Goal: Task Accomplishment & Management: Manage account settings

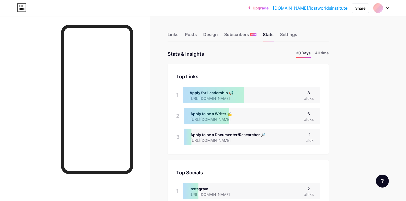
scroll to position [201, 406]
click at [290, 39] on div "Settings" at bounding box center [288, 36] width 17 height 10
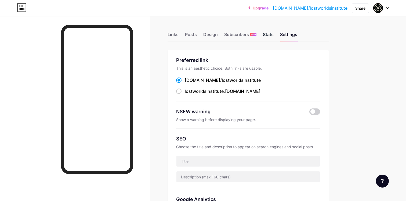
click at [269, 35] on div "Stats" at bounding box center [268, 36] width 11 height 10
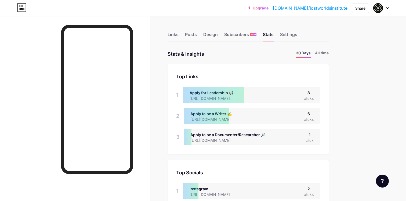
scroll to position [201, 406]
click at [192, 37] on div "Posts" at bounding box center [191, 36] width 12 height 10
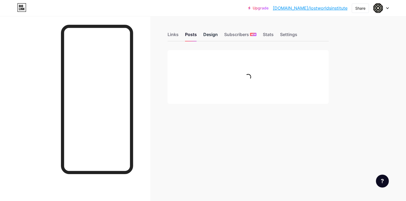
click at [210, 37] on div "Design" at bounding box center [210, 36] width 15 height 10
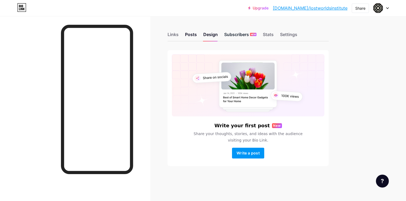
click at [230, 37] on div "Subscribers NEW" at bounding box center [240, 36] width 32 height 10
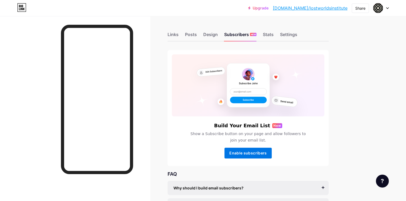
click at [244, 153] on span "Enable subscribers" at bounding box center [248, 152] width 37 height 5
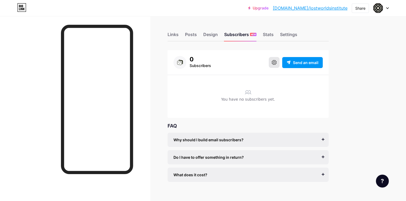
click at [278, 63] on button at bounding box center [274, 62] width 11 height 11
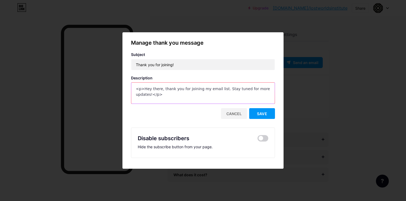
click at [187, 89] on textarea "<p>Hey there, thank you for joining my email list. Stay tuned for more updates!…" at bounding box center [203, 93] width 144 height 21
drag, startPoint x: 144, startPoint y: 89, endPoint x: 152, endPoint y: 95, distance: 10.7
click at [152, 95] on textarea "<p>Hey there, thank you for joining my email list. Stay tuned for more updates!…" at bounding box center [203, 93] width 144 height 21
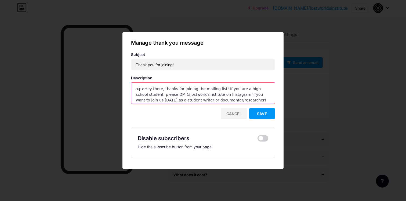
scroll to position [2, 0]
click at [139, 96] on textarea "<p>Hey there, thanks for joining the mailing list! If you are a high school stu…" at bounding box center [203, 93] width 144 height 21
click at [243, 99] on textarea "<p>Hey there, thanks for joining the mailing list! If you are a high school stu…" at bounding box center [203, 93] width 144 height 21
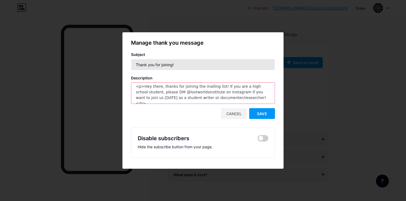
type textarea "<p>Hey there, thanks for joining the mailing list! If you are a high school stu…"
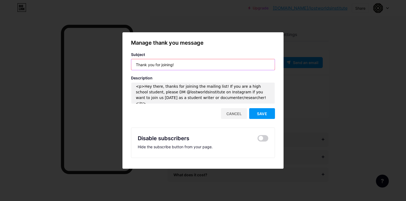
click at [188, 63] on input "Thank you for joining!" at bounding box center [203, 64] width 144 height 11
click at [171, 63] on input "Thanks for joining! HS Students" at bounding box center [203, 64] width 144 height 11
drag, startPoint x: 170, startPoint y: 64, endPoint x: 206, endPoint y: 64, distance: 36.0
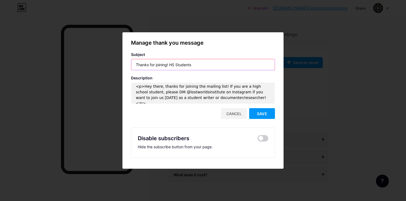
click at [206, 64] on input "Thanks for joining! HS Students" at bounding box center [203, 64] width 144 height 11
click at [169, 64] on input "Thanks for joining! Join us [DATE]" at bounding box center [203, 64] width 144 height 11
click at [199, 61] on input "Thanks for Join us [DATE]" at bounding box center [203, 64] width 144 height 11
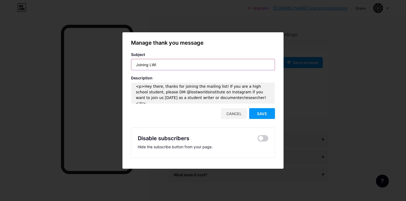
click at [134, 65] on input "Joining LWI" at bounding box center [203, 64] width 144 height 11
click at [137, 67] on input "Joining LWI" at bounding box center [203, 64] width 144 height 11
click at [137, 65] on input "Joining LWI" at bounding box center [203, 64] width 144 height 11
click at [184, 64] on input "Thanks for subscribing! Joining LWI" at bounding box center [203, 64] width 144 height 11
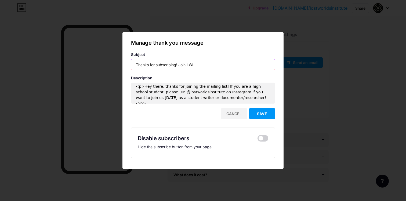
click at [220, 66] on input "Thanks for subscribing! Join LWI" at bounding box center [203, 64] width 144 height 11
click at [179, 64] on input "Thanks for subscribing! Join LWI [DATE]" at bounding box center [203, 64] width 144 height 11
click at [224, 66] on input "Thanks for subscribing! | Join LWI [DATE]" at bounding box center [203, 64] width 144 height 11
click at [181, 64] on input "Thanks for subscribing! | Join LWI [DATE]" at bounding box center [203, 64] width 144 height 11
click at [242, 65] on input "Thanks for subscribing! | High Schoolers - Join LWI [DATE]" at bounding box center [203, 64] width 144 height 11
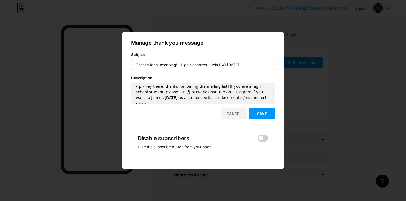
click at [235, 65] on input "Thanks for subscribing! | High Schoolers - Join LWI [DATE]" at bounding box center [203, 64] width 144 height 11
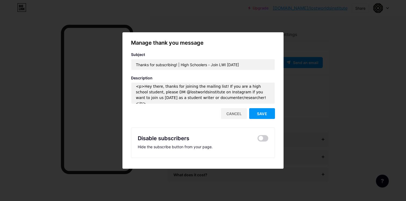
click at [192, 41] on div "Manage thank you message" at bounding box center [203, 43] width 144 height 8
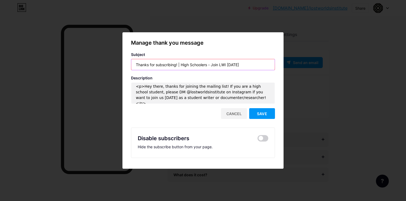
click at [245, 64] on input "Thanks for subscribing! | High Schoolers - Join LWI [DATE]" at bounding box center [203, 64] width 144 height 11
click at [178, 64] on input "Thanks for subscribing! | High Schoolers - Join LWI [DATE]!" at bounding box center [203, 64] width 144 height 11
click at [243, 66] on input "Thanks for subscribing | High Schoolers - Join LWI [DATE]!" at bounding box center [203, 64] width 144 height 11
click at [139, 66] on input "Thanks for subscribing | High Schoolers - Join LWI [DATE]!" at bounding box center [203, 64] width 144 height 11
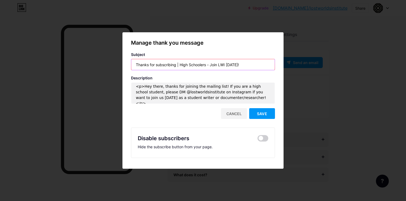
type input "Thanks for subscribing | High Schoolers - Join LWI [DATE]!"
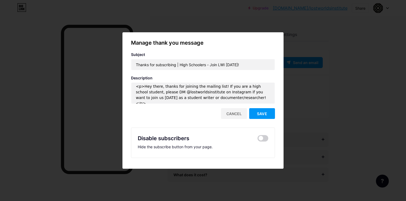
click at [196, 51] on div "Manage thank you message Subject Thanks for subscribing | High Schoolers - Join…" at bounding box center [203, 98] width 144 height 119
click at [264, 117] on button "Save" at bounding box center [262, 113] width 26 height 11
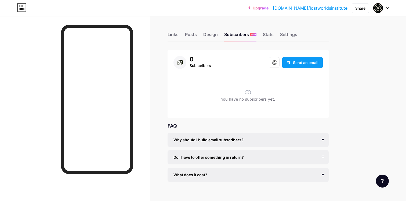
click at [297, 64] on span "Send an email" at bounding box center [306, 63] width 26 height 6
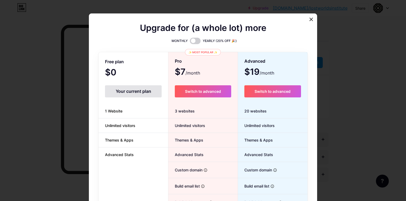
click at [351, 31] on div at bounding box center [203, 100] width 406 height 201
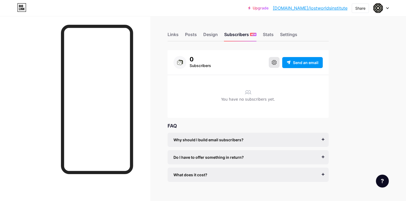
click at [274, 60] on button at bounding box center [274, 62] width 11 height 11
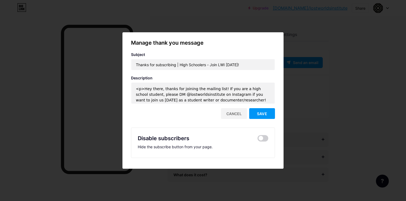
click at [308, 113] on div at bounding box center [203, 100] width 406 height 201
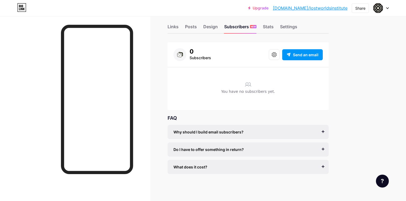
scroll to position [0, 0]
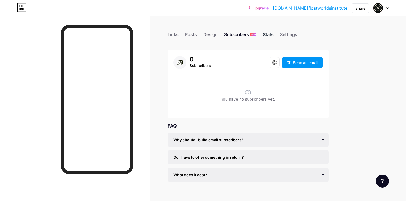
click at [270, 33] on div "Stats" at bounding box center [268, 36] width 11 height 10
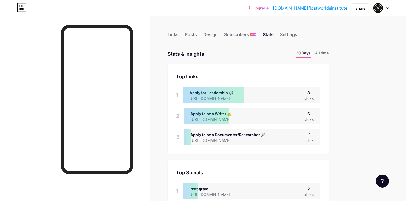
scroll to position [201, 406]
click at [209, 33] on div "Design" at bounding box center [210, 36] width 15 height 10
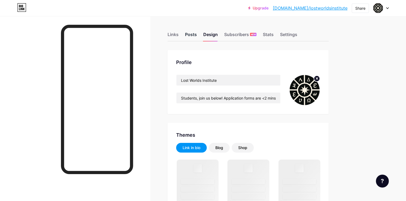
click at [189, 35] on div "Posts" at bounding box center [191, 36] width 12 height 10
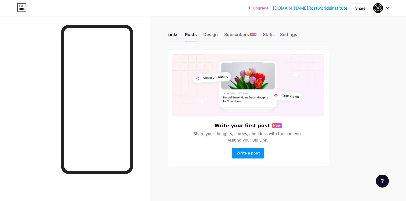
click at [170, 34] on div "Links" at bounding box center [173, 36] width 11 height 10
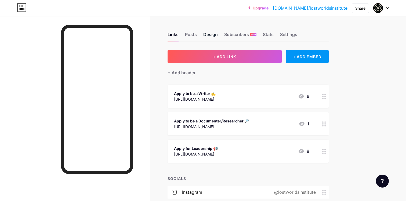
click at [205, 35] on div "Design" at bounding box center [210, 36] width 15 height 10
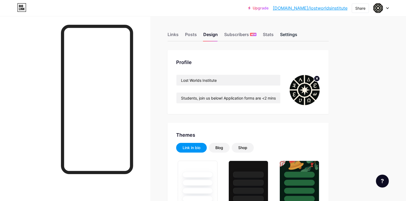
click at [291, 35] on div "Settings" at bounding box center [288, 36] width 17 height 10
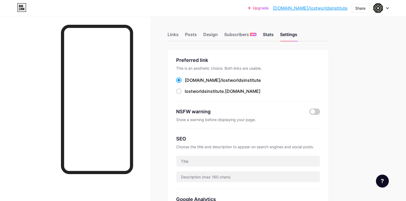
click at [270, 37] on div "Stats" at bounding box center [268, 36] width 11 height 10
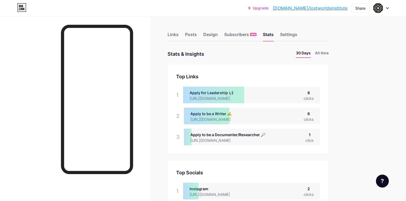
scroll to position [201, 406]
